Goal: Communication & Community: Answer question/provide support

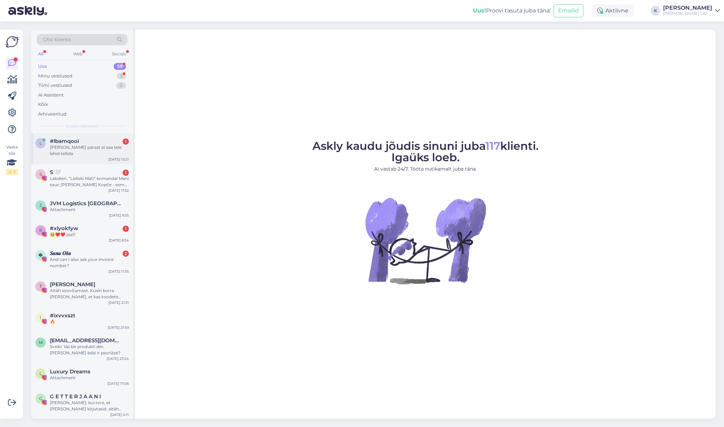
click at [59, 151] on div "l #lbamqooi 1 Millegi pärast ei saa teie lehel tellida [DATE] 15:21" at bounding box center [82, 148] width 102 height 31
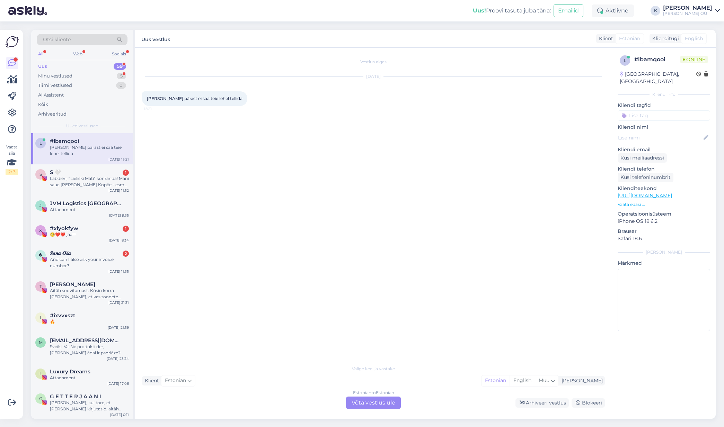
click at [354, 402] on div "Estonian to Estonian Võta vestlus üle" at bounding box center [373, 403] width 55 height 12
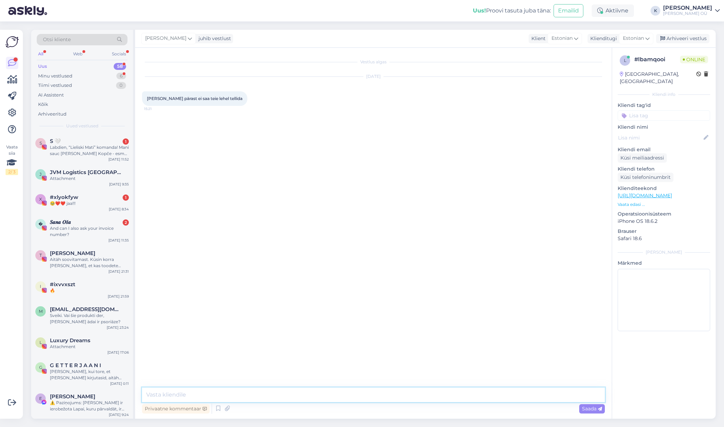
click at [194, 389] on textarea at bounding box center [373, 395] width 463 height 15
type textarea "T"
type textarea "Tere, kas kuvab veateate või mis takistust seal näitab?"
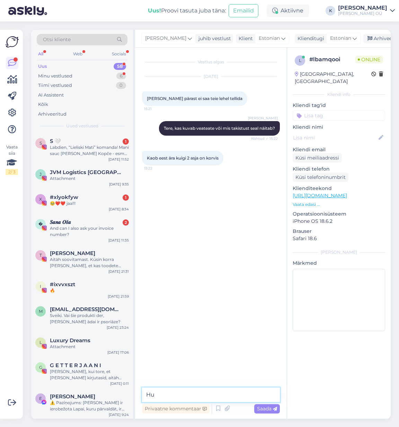
type textarea "H"
type textarea "Veider - tegin ise praegu protsessi läbi, kõik toimis"
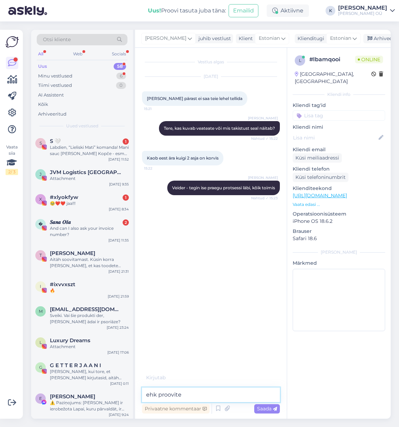
drag, startPoint x: 186, startPoint y: 394, endPoint x: 146, endPoint y: 395, distance: 40.2
click at [146, 395] on textarea "ehk proovite" at bounding box center [211, 395] width 138 height 15
drag, startPoint x: 201, startPoint y: 396, endPoint x: 142, endPoint y: 396, distance: 59.6
click at [142, 396] on textarea "Kummaline error, ei" at bounding box center [211, 395] width 138 height 15
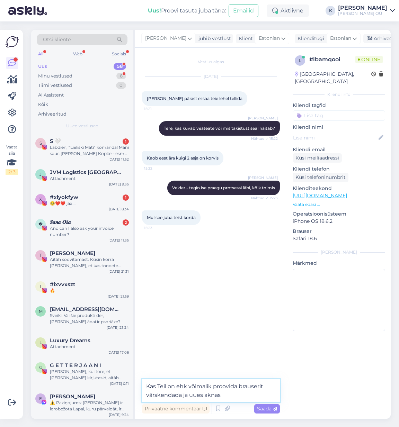
type textarea "Kas Teil on ehk võimalik proovida brauserit värskendada ja uues aknas?"
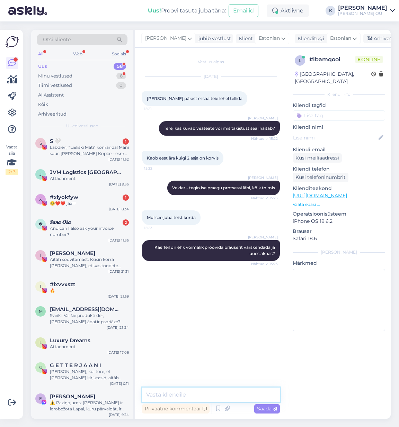
click at [185, 395] on textarea at bounding box center [211, 395] width 138 height 15
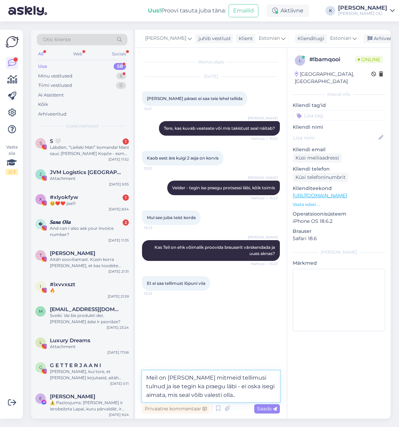
type textarea "Meil on [PERSON_NAME] mitmeid tellimusi tulnud ja ise tegin ka praegu läbi - ei…"
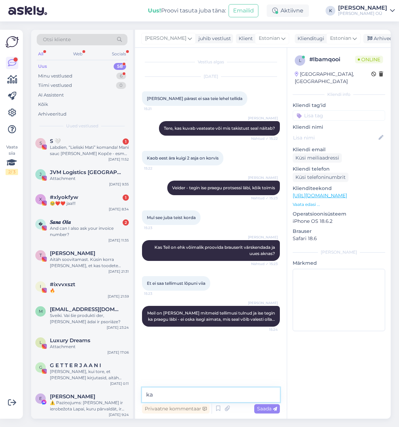
type textarea "k"
type textarea "V"
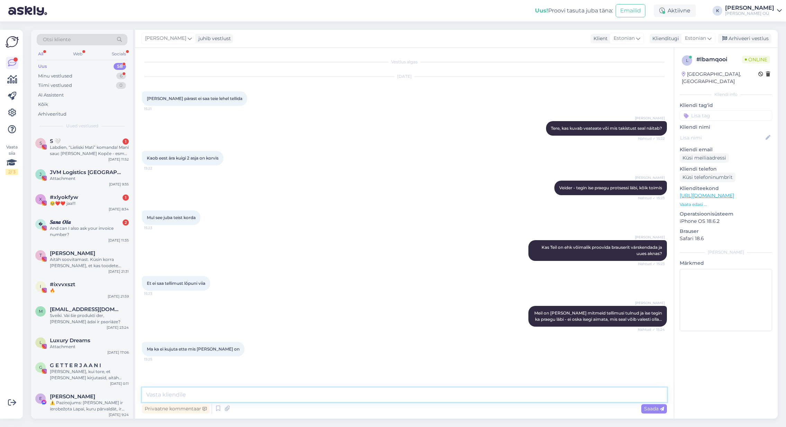
click at [226, 392] on textarea at bounding box center [404, 395] width 525 height 15
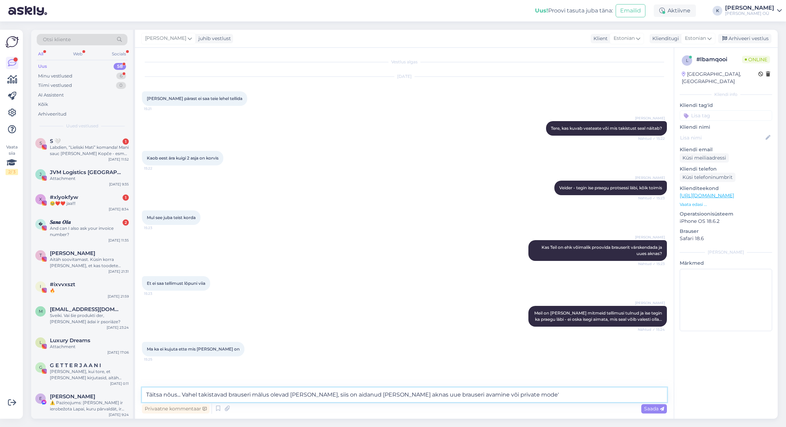
type textarea "Täitsa nõus... Vahel takistavad brauseri mälus olevad [PERSON_NAME], siis on ai…"
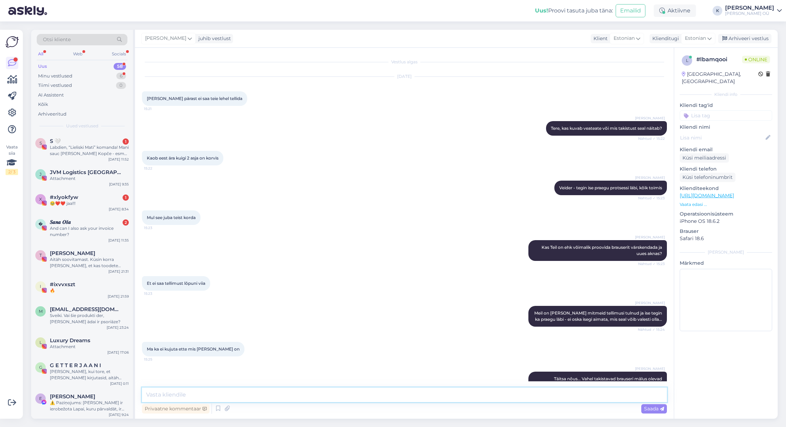
scroll to position [25, 0]
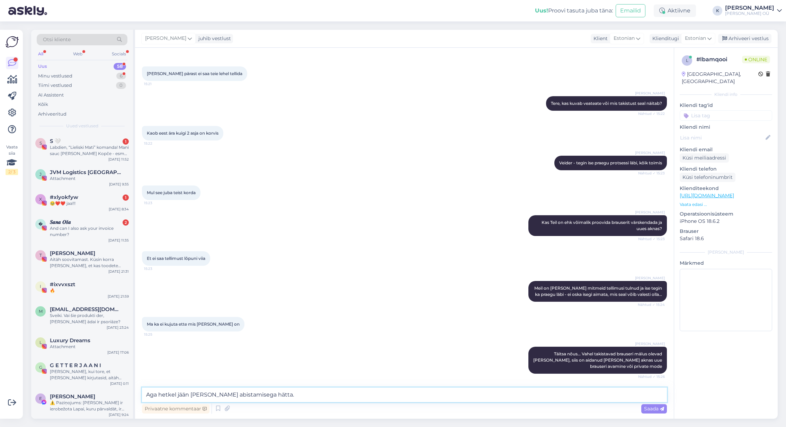
type textarea "Aga hetkel jään [PERSON_NAME] abistamisega hätta.."
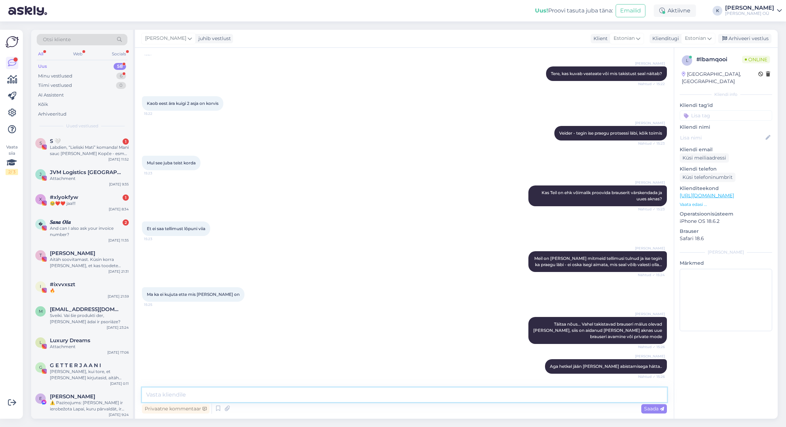
scroll to position [84, 0]
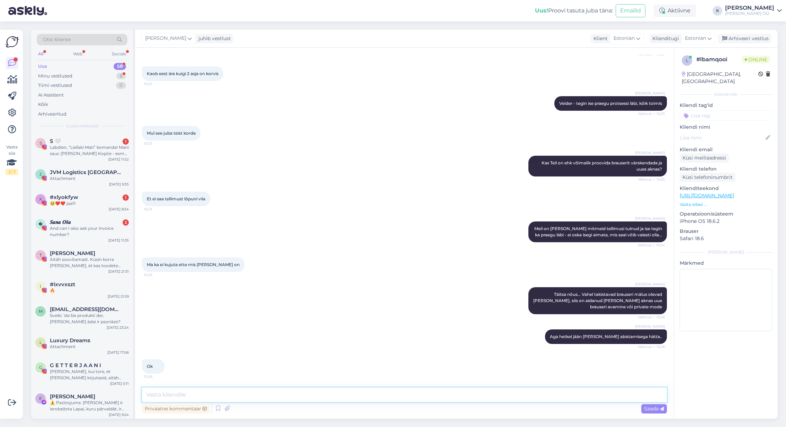
click at [161, 393] on textarea at bounding box center [404, 395] width 525 height 15
type textarea "Proovige ehk arvutist, mobiili vahemäludega on alati keerulisem"
